Goal: Transaction & Acquisition: Purchase product/service

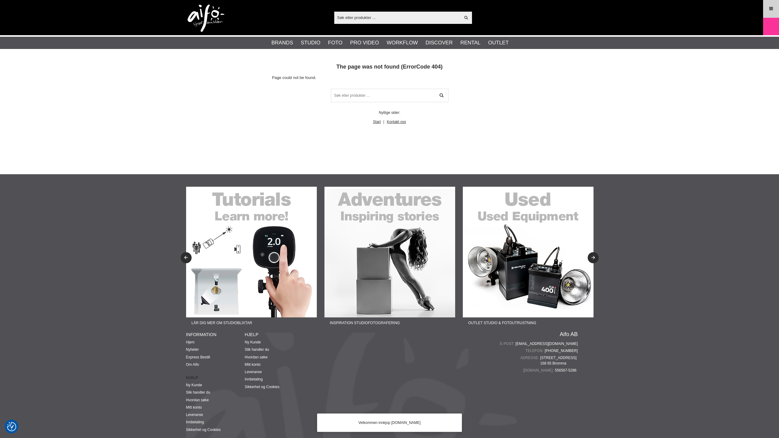
click at [774, 6] on link "Menu" at bounding box center [771, 9] width 15 height 14
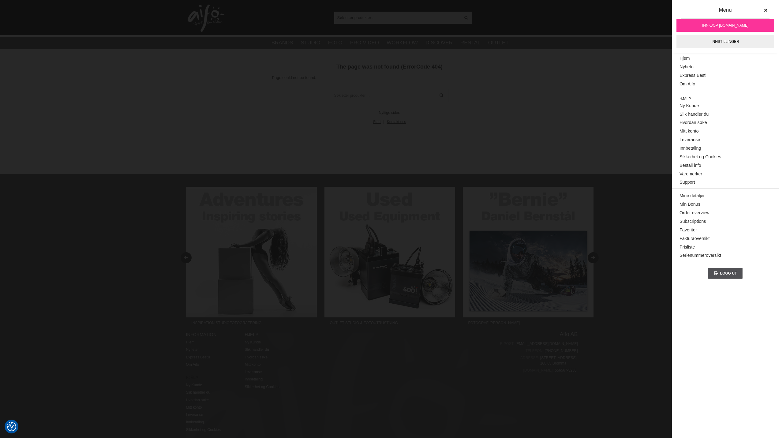
click at [614, 79] on div "404 The page was not found (ErrorCode 404) Page could not be found. Nyttige sid…" at bounding box center [389, 116] width 779 height 115
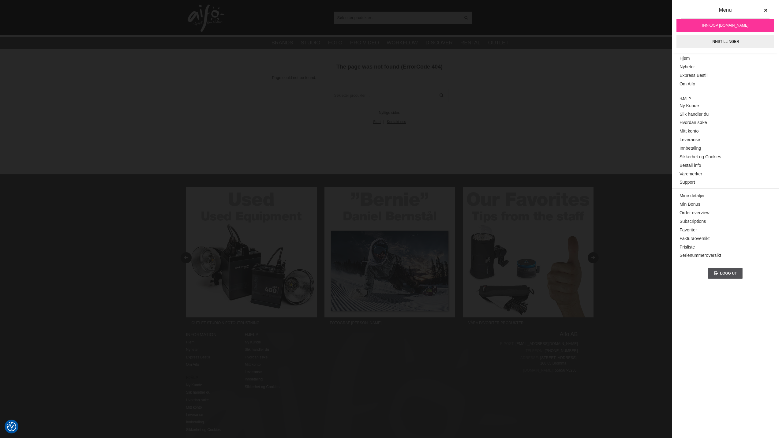
click at [517, 80] on main "404 The page was not found (ErrorCode 404) Page could not be found. Nyttige sid…" at bounding box center [389, 94] width 407 height 62
click at [768, 7] on button at bounding box center [765, 10] width 11 height 11
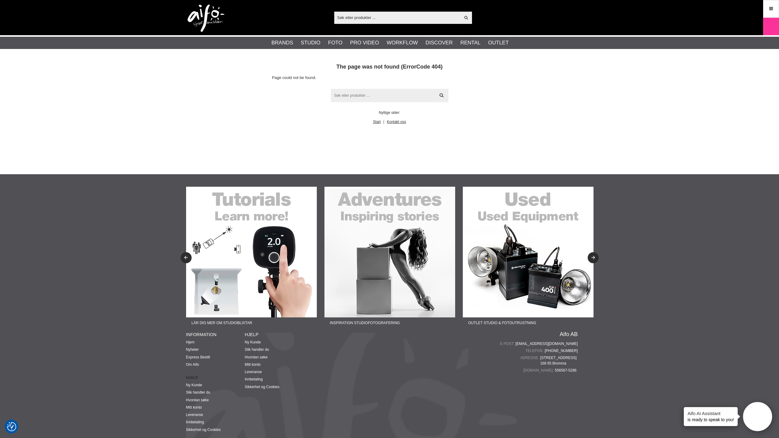
click at [348, 93] on input "text" at bounding box center [390, 95] width 118 height 13
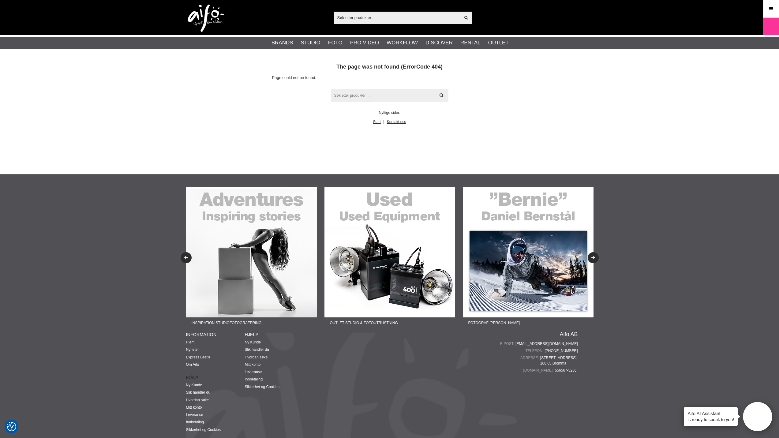
paste input "https://aifo.se/?id=TMTC-BLK"
drag, startPoint x: 364, startPoint y: 97, endPoint x: 300, endPoint y: 91, distance: 64.0
click at [300, 91] on div "404 The page was not found (ErrorCode 404) Page could not be found. https://aif…" at bounding box center [389, 94] width 235 height 62
type input "TMTC-BLK"
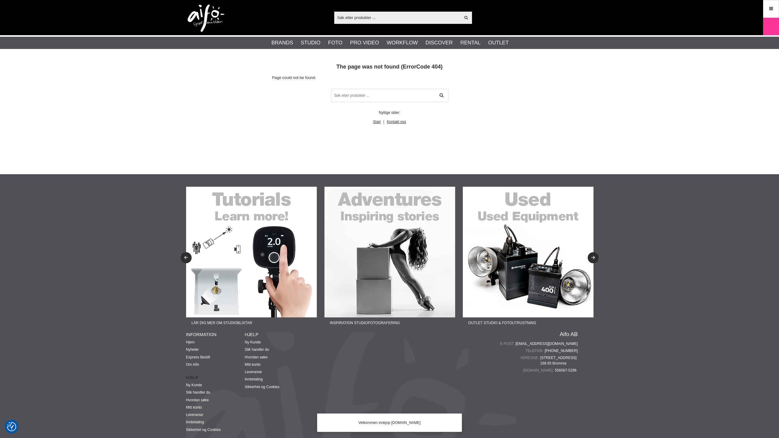
click at [121, 151] on section at bounding box center [389, 159] width 779 height 31
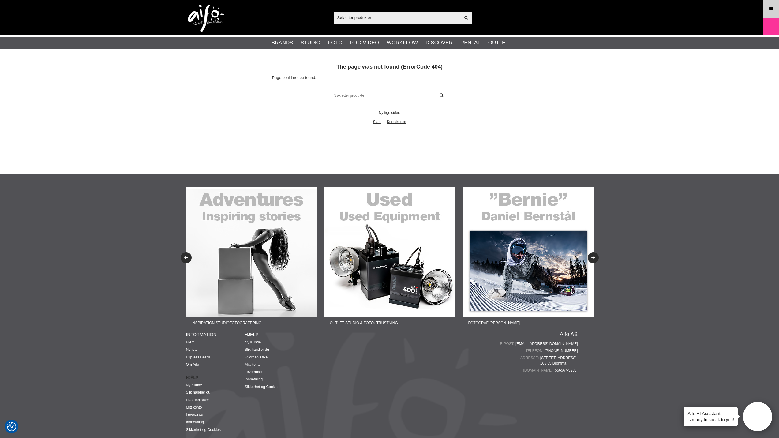
click at [770, 9] on icon at bounding box center [771, 9] width 6 height 7
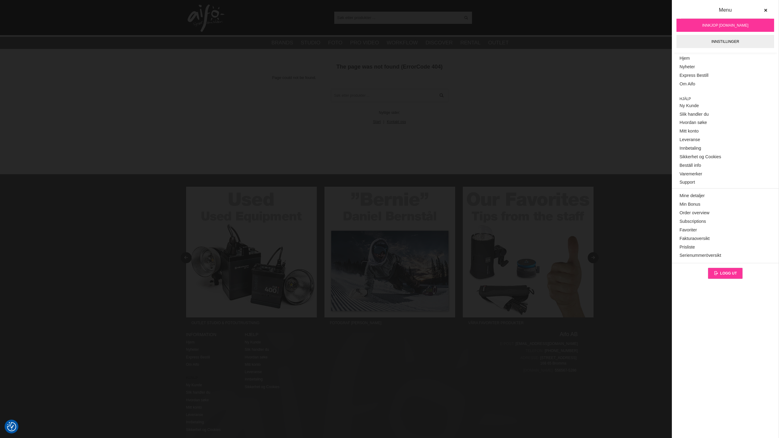
click at [726, 272] on span "Logg ut" at bounding box center [728, 273] width 17 height 4
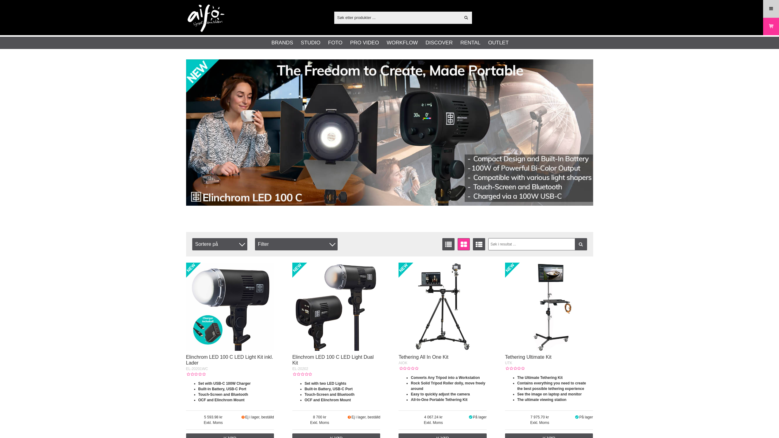
click at [768, 9] on link "Menu" at bounding box center [771, 9] width 15 height 14
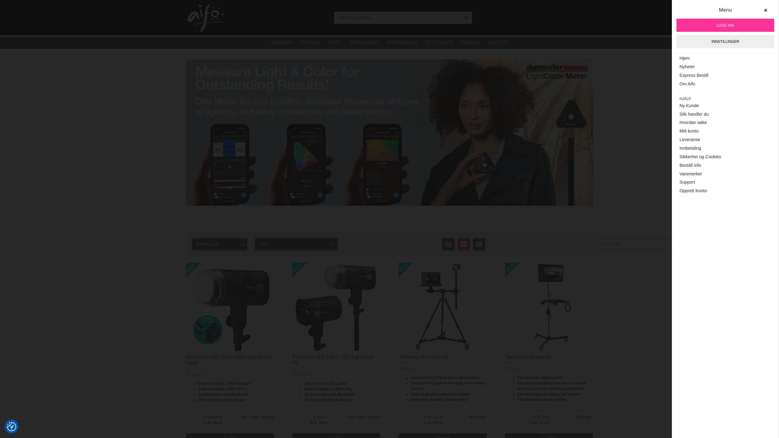
click at [735, 24] on link "Logg inn" at bounding box center [726, 25] width 98 height 13
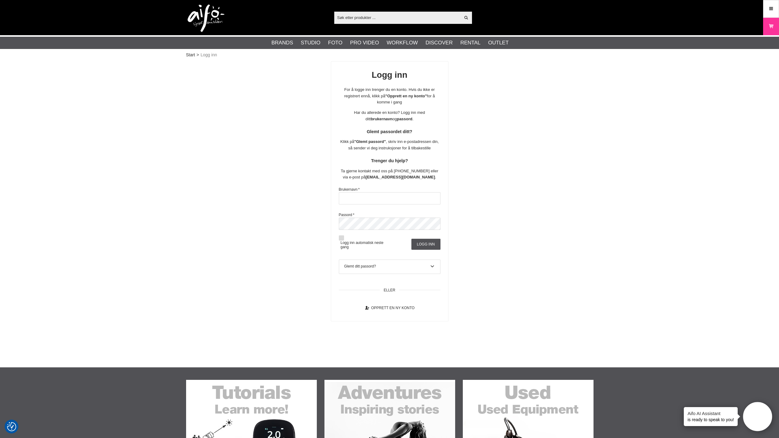
type input "innkjop@foto.no"
click at [341, 238] on button at bounding box center [341, 237] width 5 height 5
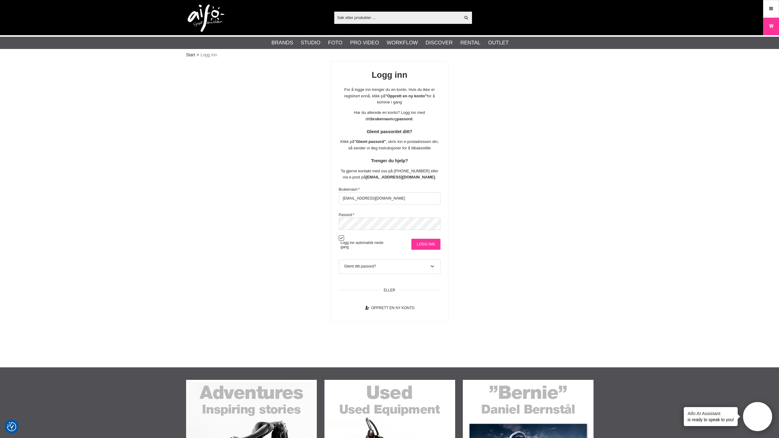
click at [415, 246] on input "Logg inn" at bounding box center [425, 244] width 29 height 11
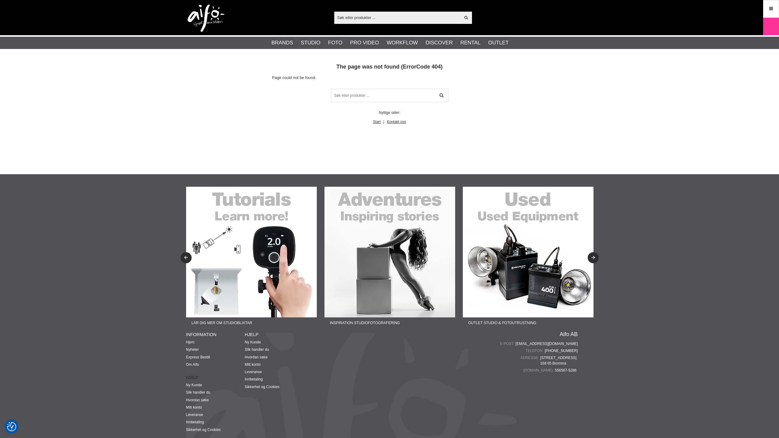
checkbox input "true"
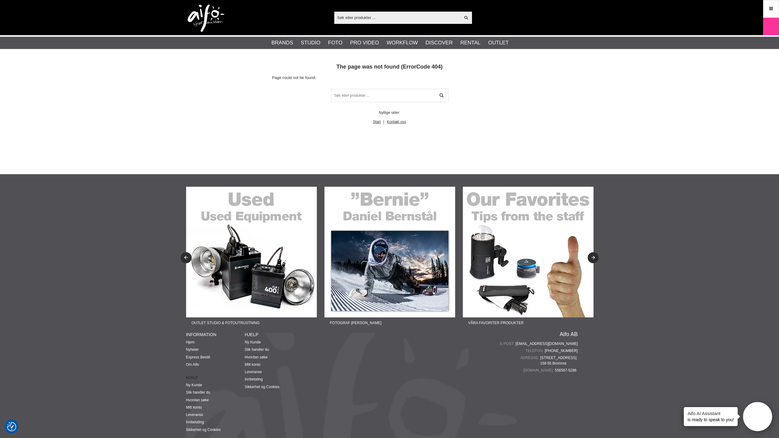
click at [349, 15] on input "text" at bounding box center [397, 17] width 126 height 9
paste input "AEROTRAC"
type input "AEROTRAC"
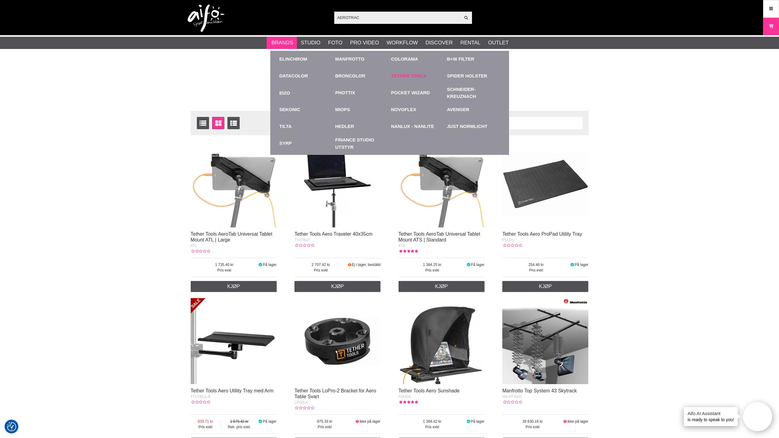
click at [408, 75] on link "Tether Tools" at bounding box center [409, 76] width 36 height 7
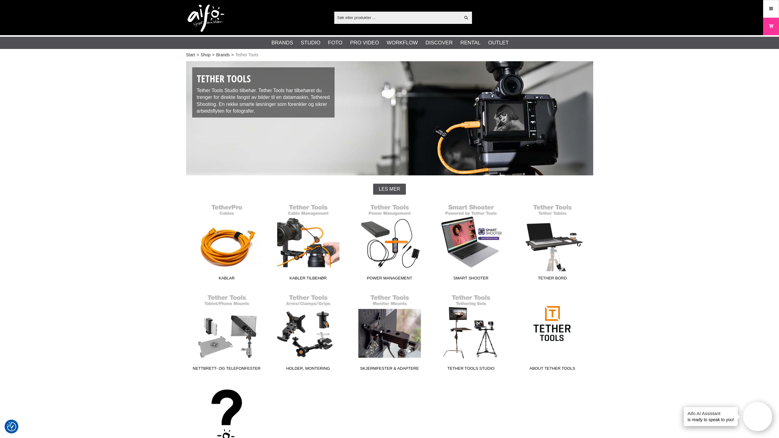
click at [153, 269] on div "Start > Shop > Brands > Tether Tools Tether Tools Tether Tools Studio tilbehør.…" at bounding box center [389, 291] width 779 height 464
click at [79, 241] on div "Start > Shop > Brands > Tether Tools Tether Tools Tether Tools Studio tilbehør.…" at bounding box center [389, 291] width 779 height 464
